Goal: Information Seeking & Learning: Check status

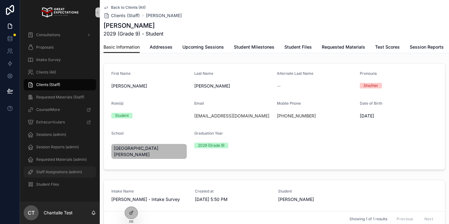
drag, startPoint x: 68, startPoint y: 174, endPoint x: 71, endPoint y: 174, distance: 3.2
click at [67, 174] on span "Staff Assignations (admin)" at bounding box center [59, 171] width 46 height 5
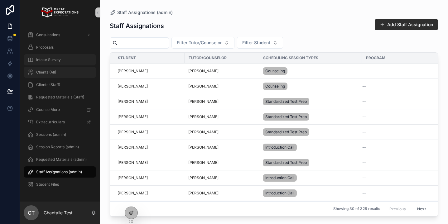
drag, startPoint x: 55, startPoint y: 73, endPoint x: 83, endPoint y: 65, distance: 29.3
click at [87, 73] on div "Clients (All)" at bounding box center [59, 72] width 65 height 10
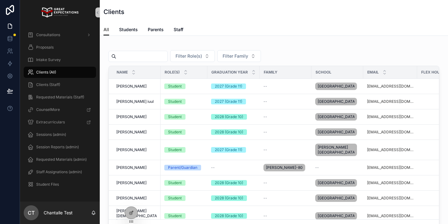
click at [142, 54] on input "scrollable content" at bounding box center [141, 56] width 51 height 9
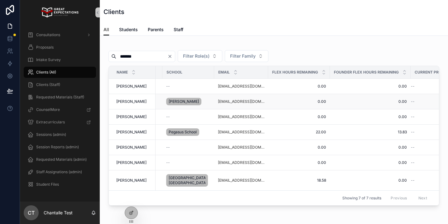
scroll to position [0, 153]
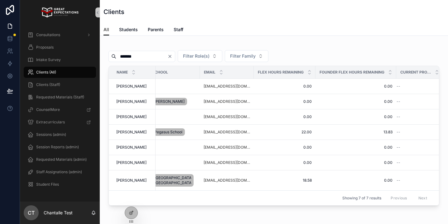
click at [161, 58] on input "*******" at bounding box center [141, 56] width 51 height 9
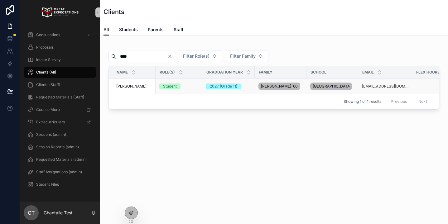
type input "****"
click at [123, 87] on span "Katy Lu" at bounding box center [131, 86] width 30 height 5
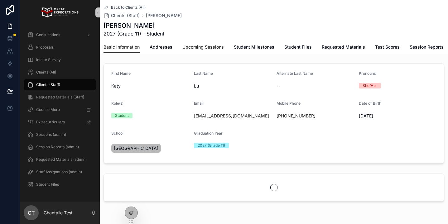
click at [196, 49] on span "Upcoming Sessions" at bounding box center [202, 47] width 41 height 6
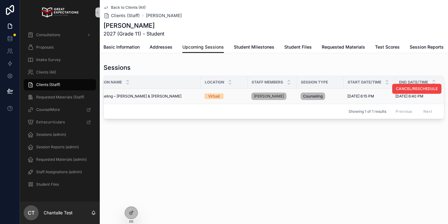
scroll to position [0, 18]
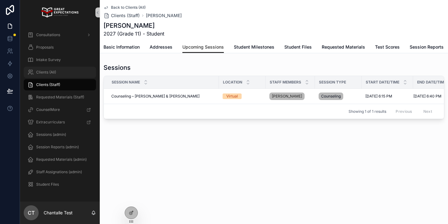
click at [79, 70] on div "Clients (All)" at bounding box center [59, 72] width 65 height 10
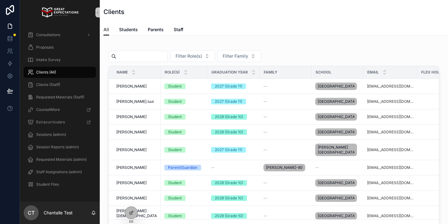
click at [157, 60] on input "scrollable content" at bounding box center [141, 56] width 51 height 9
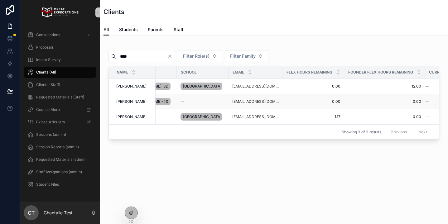
scroll to position [0, 153]
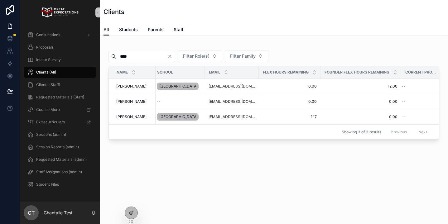
click at [133, 56] on input "****" at bounding box center [141, 56] width 51 height 9
click at [133, 57] on input "****" at bounding box center [141, 56] width 51 height 9
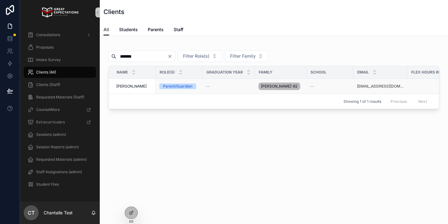
type input "*******"
click at [136, 88] on span "Alyse Pelavin" at bounding box center [131, 86] width 30 height 5
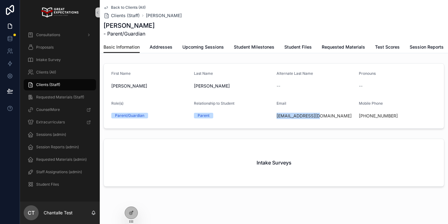
drag, startPoint x: 281, startPoint y: 116, endPoint x: 274, endPoint y: 118, distance: 8.1
click at [275, 117] on form "First Name Alyse Last Name Pelavin Alternate Last Name -- Pronouns -- Role(s) P…" at bounding box center [274, 96] width 340 height 65
copy link "apelavin@loeb.com"
drag, startPoint x: 407, startPoint y: 116, endPoint x: 364, endPoint y: 115, distance: 43.0
click at [364, 115] on div "+1 310-721-7829" at bounding box center [398, 116] width 78 height 6
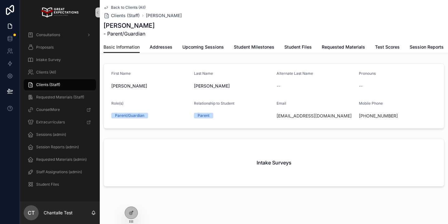
copy link "310-721-7829"
click at [160, 45] on span "Addresses" at bounding box center [161, 47] width 23 height 6
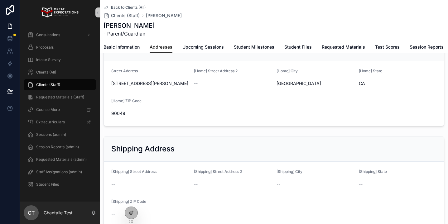
scroll to position [33, 0]
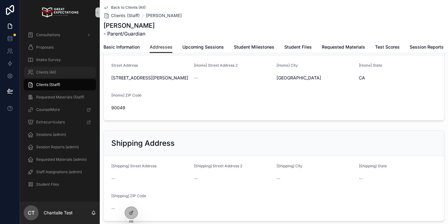
click at [67, 75] on div "Clients (All)" at bounding box center [59, 72] width 65 height 10
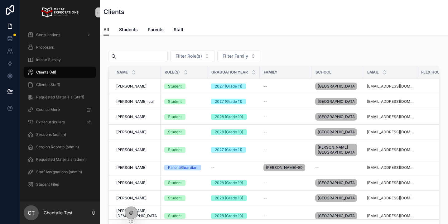
click at [147, 56] on input "scrollable content" at bounding box center [141, 56] width 51 height 9
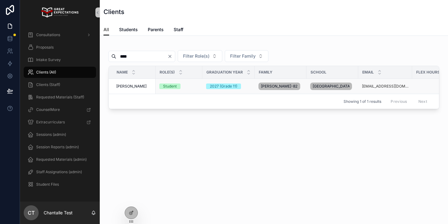
type input "****"
click at [131, 87] on span "Audrey Farahnik" at bounding box center [131, 86] width 30 height 5
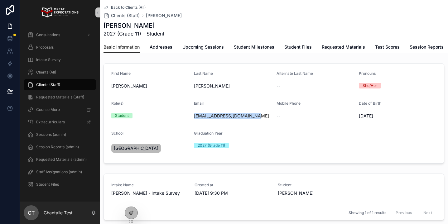
drag, startPoint x: 255, startPoint y: 117, endPoint x: 194, endPoint y: 117, distance: 61.7
click at [194, 117] on div "audreyfarahnik@icloud.com" at bounding box center [233, 116] width 78 height 6
copy link "audreyfarahnik@icloud.com"
click at [67, 79] on div "Clients (Staff)" at bounding box center [60, 85] width 80 height 12
click at [68, 72] on div "Clients (All)" at bounding box center [59, 72] width 65 height 10
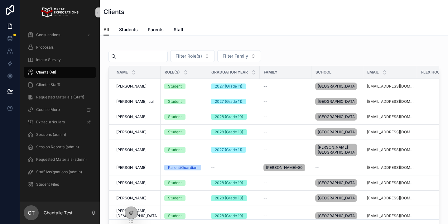
click at [128, 58] on input "scrollable content" at bounding box center [141, 56] width 51 height 9
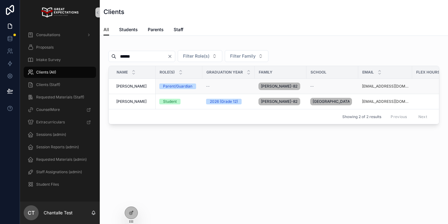
type input "******"
click at [132, 85] on span "Cristina Carlis" at bounding box center [131, 86] width 30 height 5
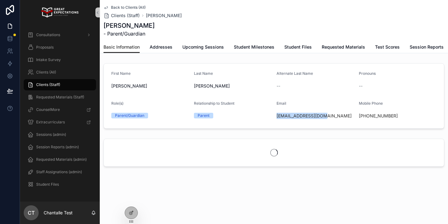
drag, startPoint x: 326, startPoint y: 115, endPoint x: 276, endPoint y: 117, distance: 50.8
click at [276, 117] on form "First Name Cristina Last Name Carlis Alternate Last Name -- Pronouns -- Role(s)…" at bounding box center [274, 96] width 340 height 65
copy link "ceacarlis@gmail.com"
drag, startPoint x: 403, startPoint y: 117, endPoint x: 365, endPoint y: 118, distance: 38.0
click at [365, 118] on div "+1 805-807-5596" at bounding box center [398, 116] width 78 height 6
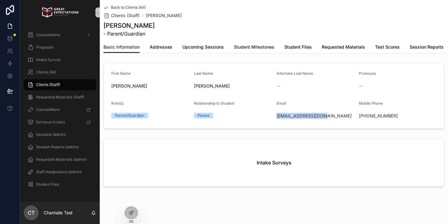
copy link "805-807-5596"
drag, startPoint x: 147, startPoint y: 50, endPoint x: 147, endPoint y: 54, distance: 4.4
click at [147, 50] on div "Basic Information Addresses Upcoming Sessions Student Milestones Student Files …" at bounding box center [273, 47] width 341 height 12
click at [151, 48] on span "Addresses" at bounding box center [161, 47] width 23 height 6
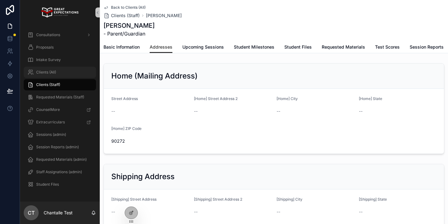
click at [67, 75] on div "Clients (All)" at bounding box center [59, 72] width 65 height 10
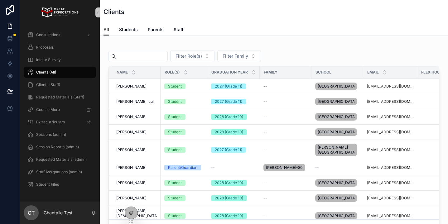
click at [145, 59] on input "scrollable content" at bounding box center [141, 56] width 51 height 9
type input "******"
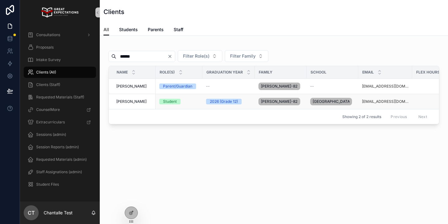
click at [125, 102] on span "Dylan Carlis" at bounding box center [131, 101] width 30 height 5
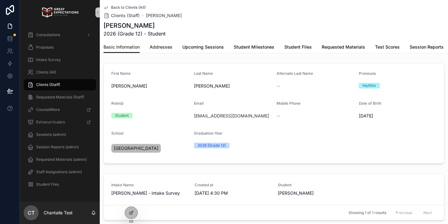
click at [163, 47] on span "Addresses" at bounding box center [161, 47] width 23 height 6
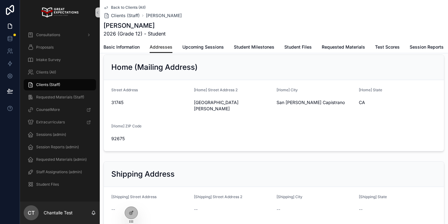
scroll to position [14, 0]
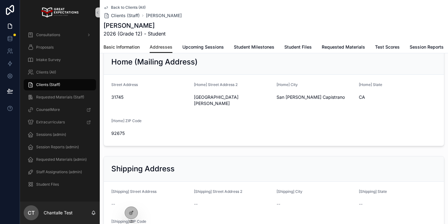
click at [133, 49] on span "Basic Information" at bounding box center [121, 47] width 36 height 6
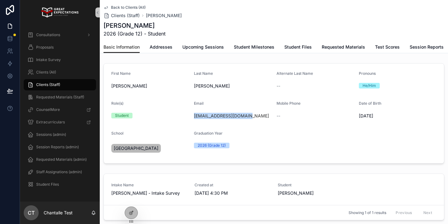
click at [193, 116] on form "First Name Dylan Last Name Carlis Alternate Last Name -- Pronouns He/Him Role(s…" at bounding box center [274, 114] width 340 height 100
copy link "dylanccarlis@gmail.com"
click at [132, 200] on icon at bounding box center [131, 199] width 5 height 5
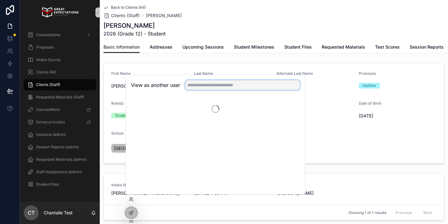
click at [197, 86] on input "text" at bounding box center [242, 85] width 115 height 10
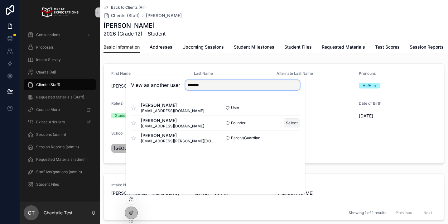
type input "*******"
click at [288, 123] on button "Select" at bounding box center [291, 122] width 16 height 9
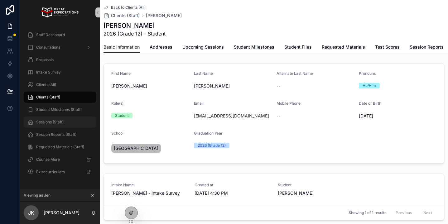
click at [56, 122] on span "Sessions (Staff)" at bounding box center [49, 122] width 27 height 5
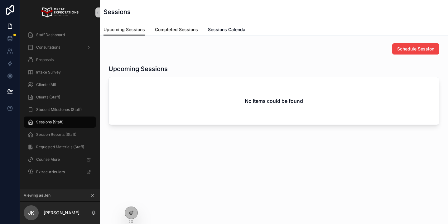
click at [164, 32] on span "Completed Sessions" at bounding box center [176, 29] width 43 height 6
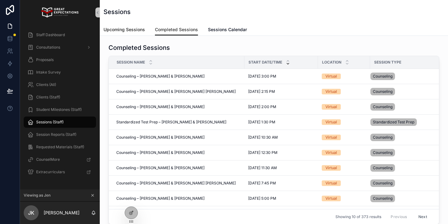
click at [130, 28] on span "Upcoming Sessions" at bounding box center [123, 29] width 41 height 6
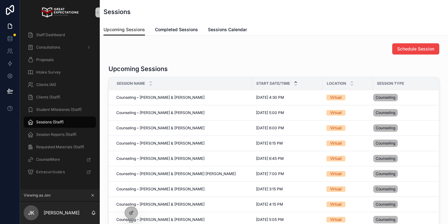
click at [92, 194] on icon "scrollable content" at bounding box center [92, 195] width 4 height 4
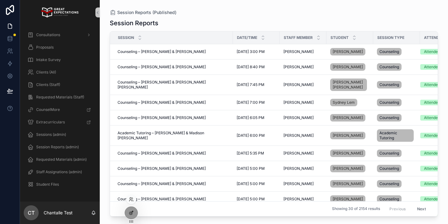
click at [134, 208] on div at bounding box center [131, 213] width 12 height 12
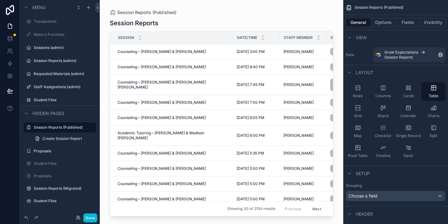
scroll to position [0, 1]
click at [90, 218] on button "Done" at bounding box center [90, 217] width 14 height 9
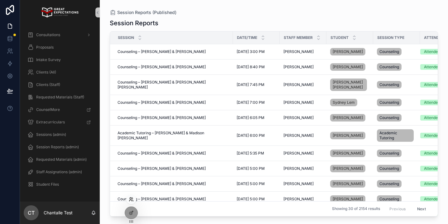
click at [132, 199] on icon at bounding box center [131, 199] width 5 height 5
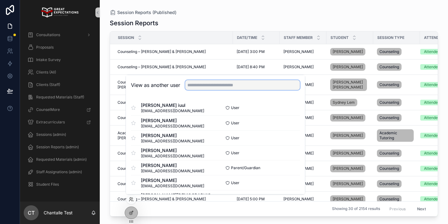
click at [193, 83] on input "text" at bounding box center [242, 85] width 115 height 10
type input "******"
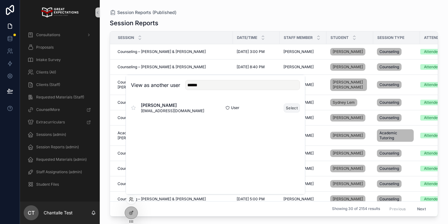
click at [291, 107] on button "Select" at bounding box center [291, 107] width 16 height 9
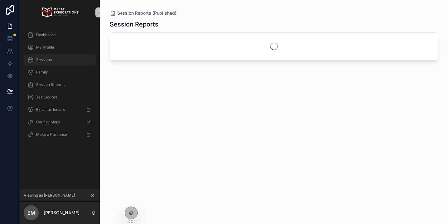
click at [65, 62] on div "Sessions" at bounding box center [59, 60] width 65 height 10
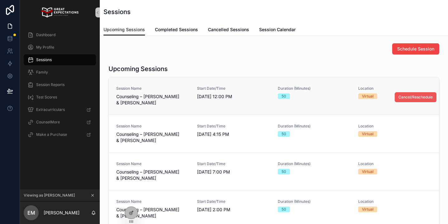
click at [410, 94] on button "Cancel/Reschedule" at bounding box center [415, 97] width 42 height 10
click at [406, 95] on span "Cancel/Reschedule" at bounding box center [415, 97] width 34 height 5
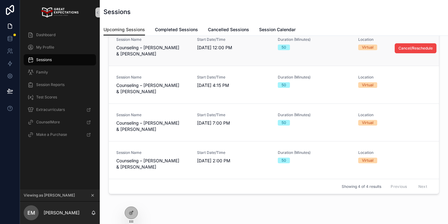
scroll to position [56, 0]
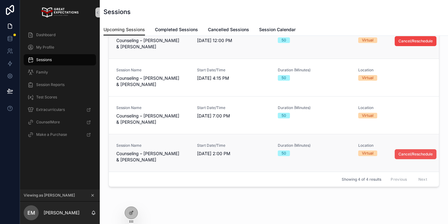
click at [398, 150] on button "Cancel/Reschedule" at bounding box center [415, 154] width 42 height 10
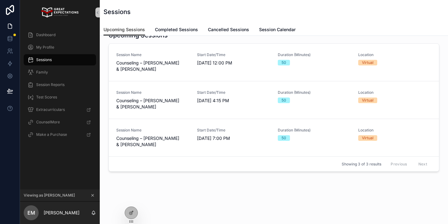
click at [92, 196] on icon "scrollable content" at bounding box center [93, 195] width 2 height 2
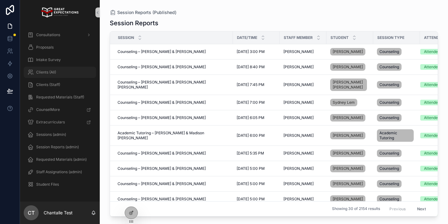
click at [40, 70] on span "Clients (All)" at bounding box center [46, 72] width 20 height 5
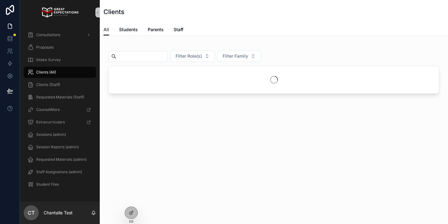
click at [162, 60] on input "scrollable content" at bounding box center [141, 56] width 51 height 9
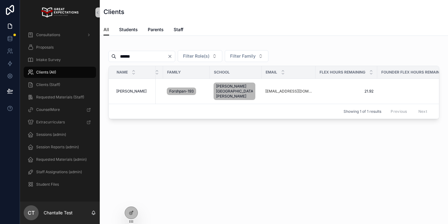
scroll to position [0, 154]
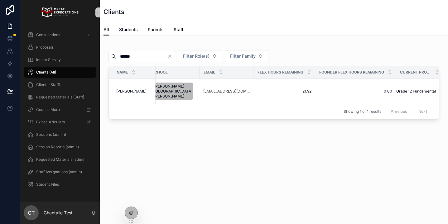
type input "******"
click at [53, 38] on div "Consultations" at bounding box center [59, 35] width 65 height 10
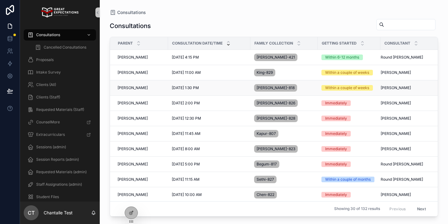
click at [121, 91] on td "Mia Pappas Mia Pappas" at bounding box center [139, 87] width 58 height 15
click at [123, 89] on span "Mia Pappas" at bounding box center [132, 87] width 30 height 5
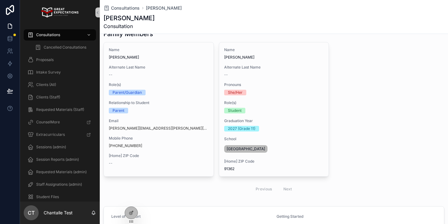
scroll to position [57, 0]
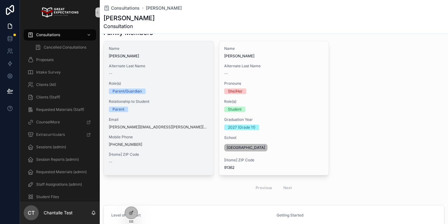
click at [177, 121] on span "Email" at bounding box center [159, 119] width 100 height 5
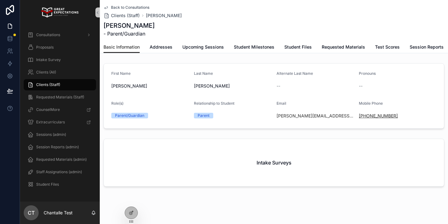
drag, startPoint x: 405, startPoint y: 117, endPoint x: 366, endPoint y: 117, distance: 38.9
click at [366, 117] on div "+1 310-435-8079" at bounding box center [398, 116] width 78 height 6
copy link "310-435-8079"
drag, startPoint x: 63, startPoint y: 74, endPoint x: 77, endPoint y: 74, distance: 13.7
click at [63, 74] on div "Clients (All)" at bounding box center [59, 72] width 65 height 10
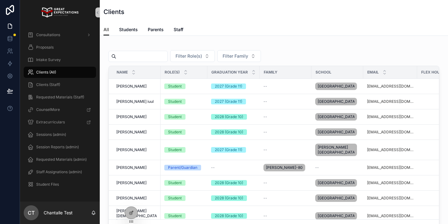
click at [132, 53] on input "scrollable content" at bounding box center [141, 56] width 51 height 9
type input "******"
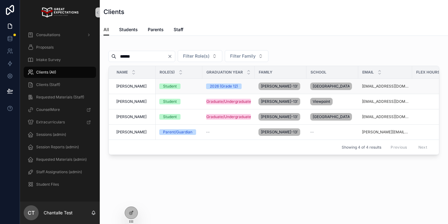
click at [136, 85] on span "Addison Seidel" at bounding box center [131, 86] width 30 height 5
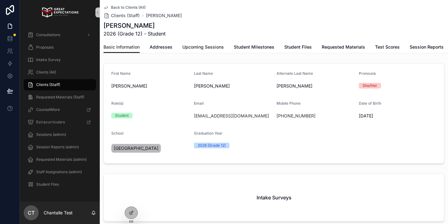
click at [216, 47] on span "Upcoming Sessions" at bounding box center [202, 47] width 41 height 6
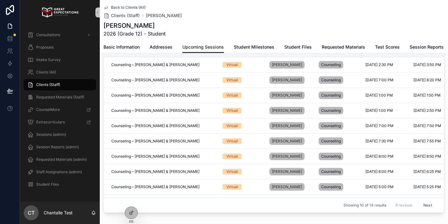
scroll to position [32, 0]
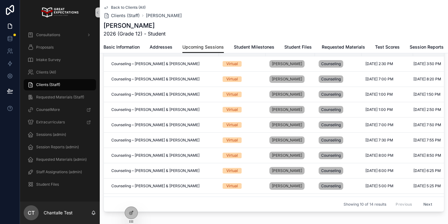
click at [432, 204] on button "Next" at bounding box center [427, 204] width 17 height 10
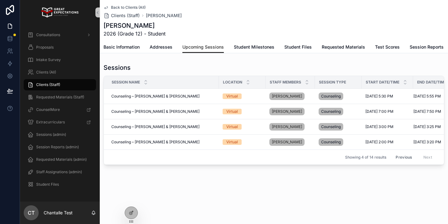
click at [405, 155] on button "Previous" at bounding box center [403, 157] width 25 height 10
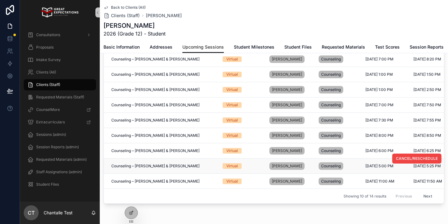
scroll to position [42, 0]
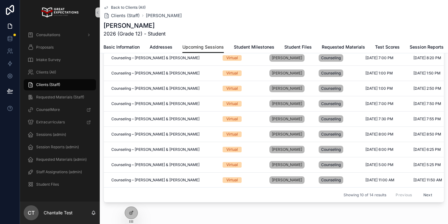
click at [426, 191] on button "Next" at bounding box center [427, 195] width 17 height 10
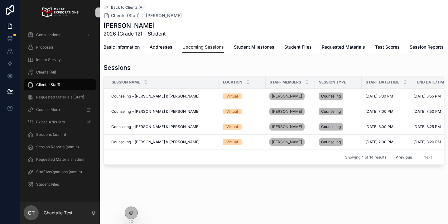
click at [403, 156] on button "Previous" at bounding box center [403, 157] width 25 height 10
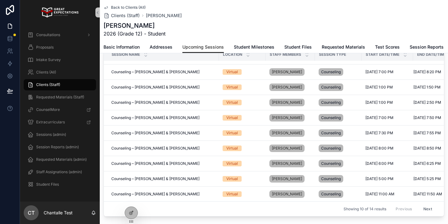
scroll to position [30, 0]
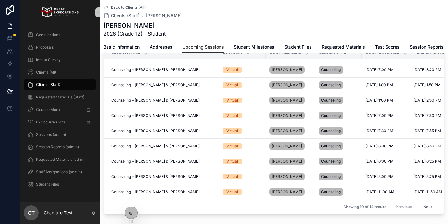
click at [428, 207] on button "Next" at bounding box center [427, 207] width 17 height 10
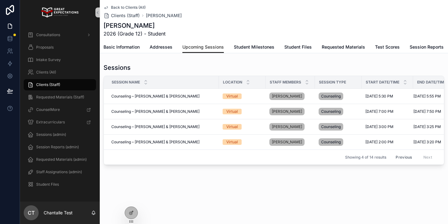
click at [409, 157] on button "Previous" at bounding box center [403, 157] width 25 height 10
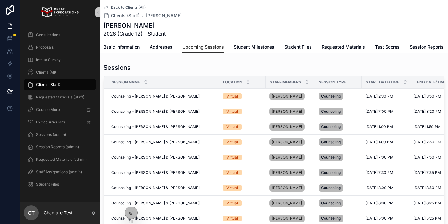
click at [151, 62] on div "Sessions Session Name Location Staff Members Session Type Start Date/Time End D…" at bounding box center [274, 154] width 348 height 186
click at [55, 69] on div "Clients (All)" at bounding box center [59, 72] width 65 height 10
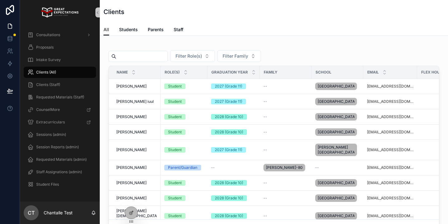
click at [140, 57] on input "scrollable content" at bounding box center [141, 56] width 51 height 9
type input "*********"
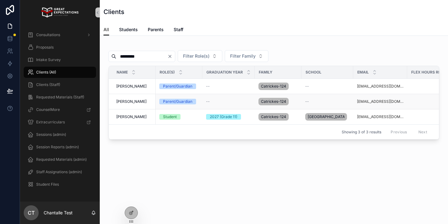
click at [128, 102] on span "Anastasia Catrickes" at bounding box center [131, 101] width 30 height 5
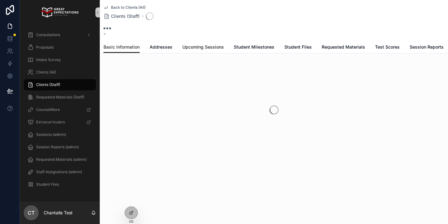
click at [187, 46] on span "Upcoming Sessions" at bounding box center [202, 47] width 41 height 6
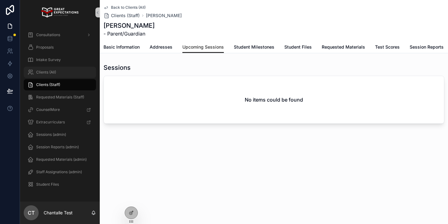
click at [59, 75] on div "Clients (All)" at bounding box center [59, 72] width 65 height 10
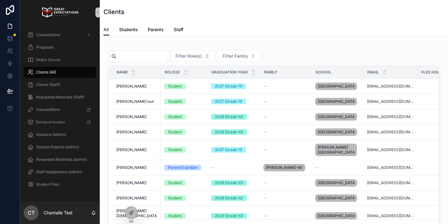
click at [167, 60] on input "scrollable content" at bounding box center [141, 56] width 51 height 9
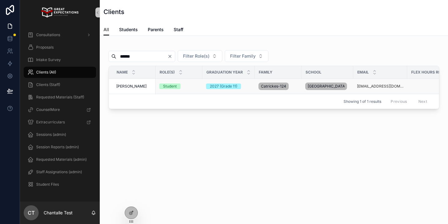
type input "******"
click at [141, 89] on span "Demetrios Catrickes" at bounding box center [131, 86] width 30 height 5
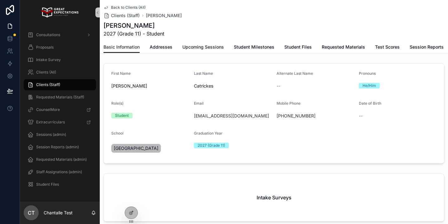
click at [196, 43] on link "Upcoming Sessions" at bounding box center [202, 47] width 41 height 12
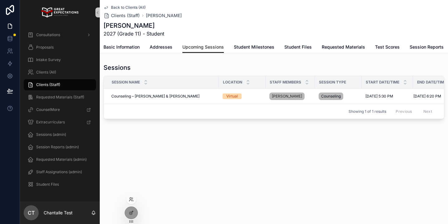
click at [125, 210] on div at bounding box center [131, 213] width 13 height 12
click at [133, 201] on icon at bounding box center [131, 199] width 5 height 5
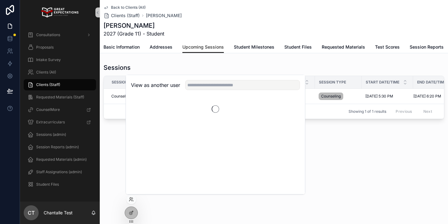
click at [195, 80] on div "View as another user" at bounding box center [215, 85] width 179 height 20
click at [195, 82] on input "text" at bounding box center [242, 85] width 115 height 10
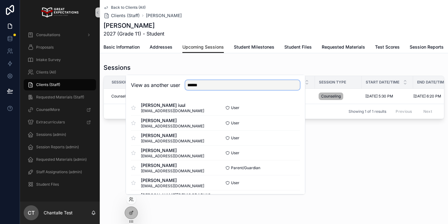
type input "*******"
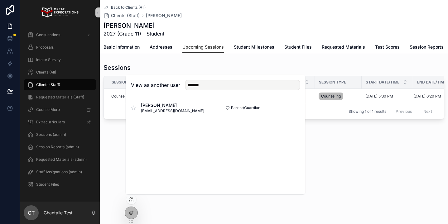
click at [311, 104] on div "Showing 1 of 1 results Previous Next" at bounding box center [274, 111] width 340 height 15
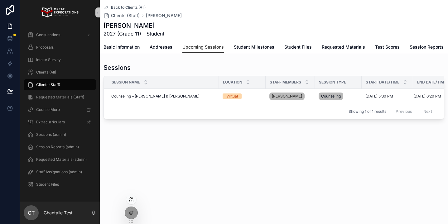
click at [131, 201] on icon at bounding box center [131, 199] width 5 height 5
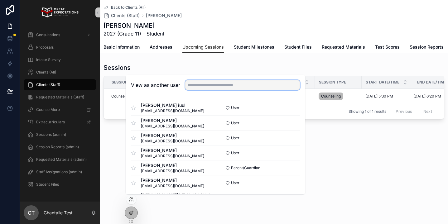
click at [210, 87] on input "text" at bounding box center [242, 85] width 115 height 10
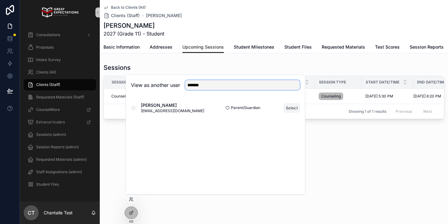
type input "*******"
click at [288, 106] on button "Select" at bounding box center [291, 107] width 16 height 9
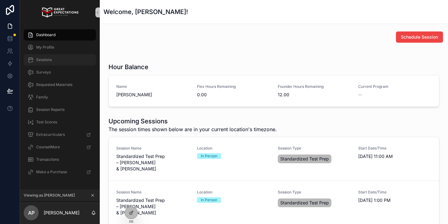
click at [78, 62] on div "Sessions" at bounding box center [59, 60] width 65 height 10
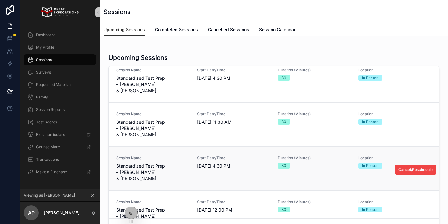
scroll to position [95, 0]
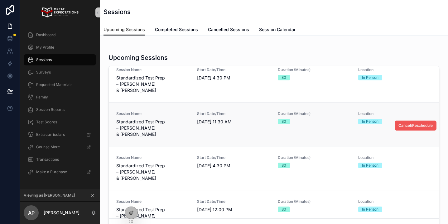
click at [405, 123] on span "Cancel/Reschedule" at bounding box center [415, 125] width 34 height 5
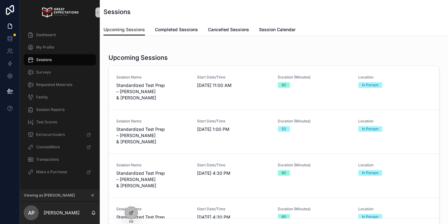
click at [93, 196] on icon "scrollable content" at bounding box center [93, 195] width 2 height 2
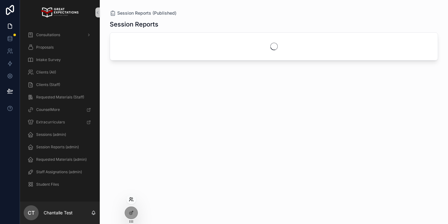
click at [133, 201] on icon at bounding box center [132, 200] width 1 height 1
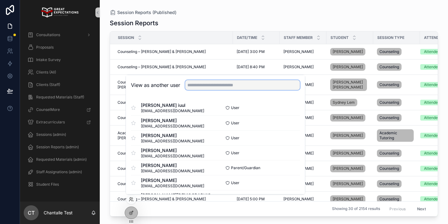
click at [202, 82] on input "text" at bounding box center [242, 85] width 115 height 10
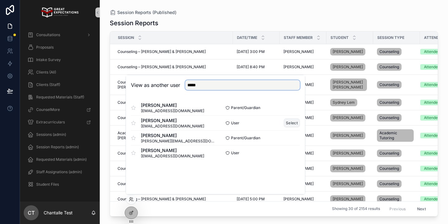
type input "*****"
click at [299, 121] on button "Select" at bounding box center [291, 122] width 16 height 9
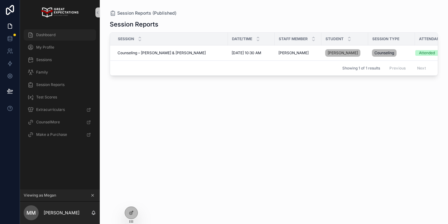
click at [78, 34] on div "Dashboard" at bounding box center [59, 35] width 65 height 10
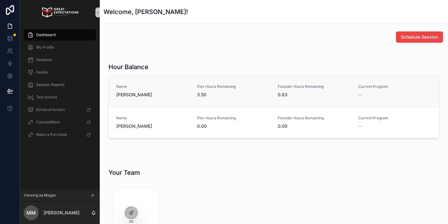
scroll to position [122, 0]
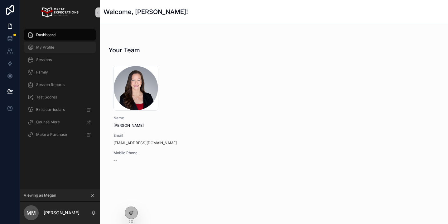
click at [69, 47] on div "My Profile" at bounding box center [59, 47] width 65 height 10
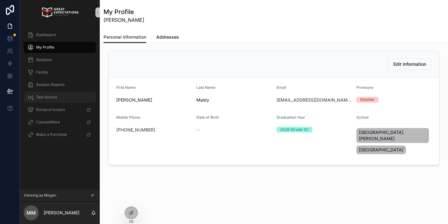
click at [67, 95] on div "Test Scores" at bounding box center [59, 97] width 65 height 10
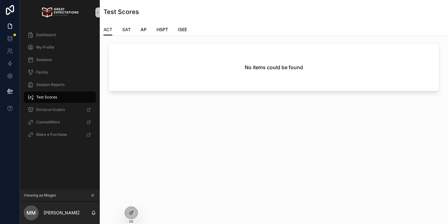
click at [125, 31] on span "SAT" at bounding box center [126, 29] width 8 height 6
click at [153, 30] on div "ACT SAT AP HSPT ISEE" at bounding box center [273, 30] width 341 height 12
click at [146, 31] on span "AP" at bounding box center [144, 29] width 6 height 6
click at [163, 31] on span "HSPT" at bounding box center [162, 29] width 12 height 6
click at [182, 31] on span "ISEE" at bounding box center [182, 29] width 9 height 6
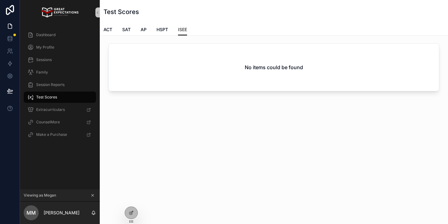
click at [114, 31] on div "ACT SAT AP HSPT ISEE" at bounding box center [273, 30] width 341 height 12
click at [111, 31] on span "ACT" at bounding box center [107, 29] width 9 height 6
click at [94, 196] on icon "scrollable content" at bounding box center [92, 195] width 4 height 4
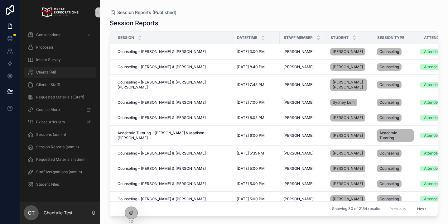
click at [58, 70] on div "Clients (All)" at bounding box center [59, 72] width 65 height 10
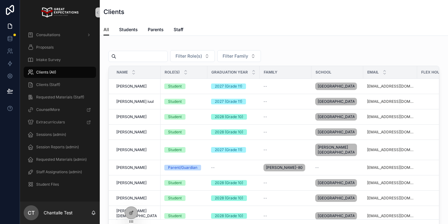
click at [128, 54] on input "scrollable content" at bounding box center [141, 56] width 51 height 9
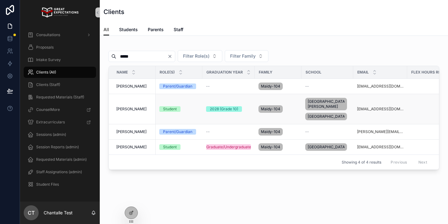
type input "*****"
click at [135, 112] on span "[PERSON_NAME]" at bounding box center [131, 109] width 30 height 5
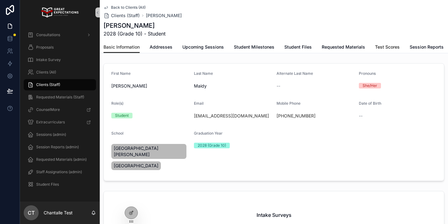
click at [388, 47] on span "Test Scores" at bounding box center [387, 47] width 25 height 6
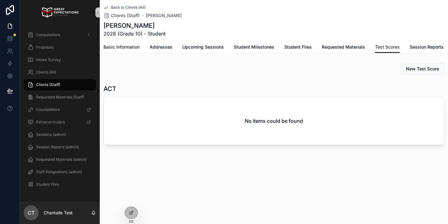
click at [123, 50] on span "Basic Information" at bounding box center [121, 47] width 36 height 6
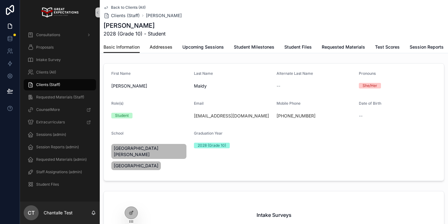
click at [166, 51] on link "Addresses" at bounding box center [161, 47] width 23 height 12
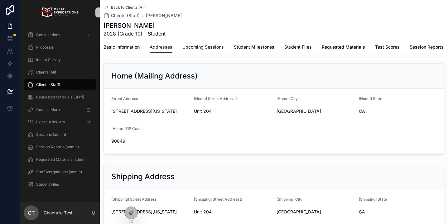
click at [217, 46] on span "Upcoming Sessions" at bounding box center [202, 47] width 41 height 6
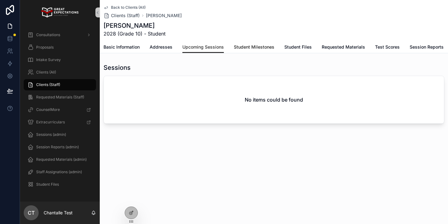
click at [243, 44] on span "Student Milestones" at bounding box center [254, 47] width 40 height 6
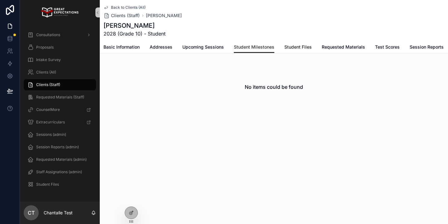
click at [299, 46] on span "Student Files" at bounding box center [297, 47] width 27 height 6
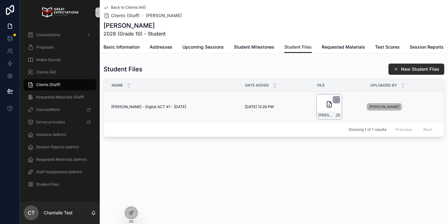
click at [333, 110] on div "[PERSON_NAME]---ACT-#1---09.20 .25" at bounding box center [329, 106] width 25 height 25
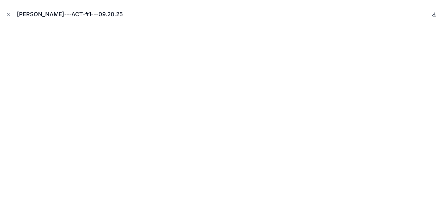
click at [435, 13] on icon at bounding box center [433, 14] width 5 height 5
click at [11, 16] on button "Close modal" at bounding box center [8, 14] width 7 height 7
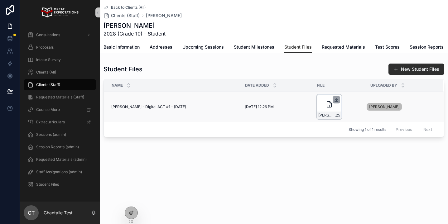
click at [337, 100] on icon "scrollable content" at bounding box center [336, 99] width 5 height 5
